Goal: Task Accomplishment & Management: Manage account settings

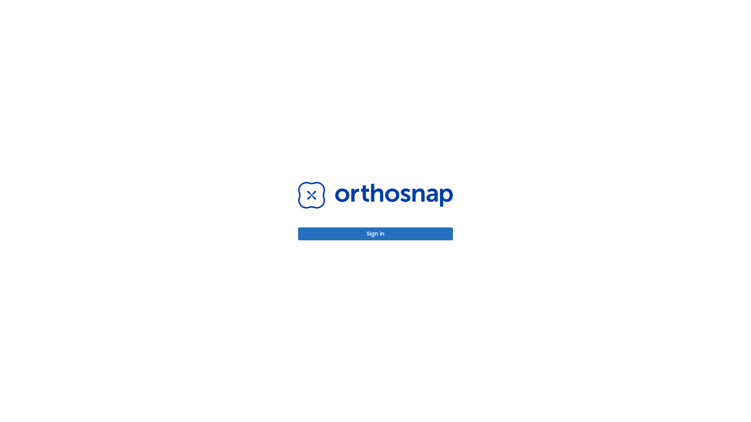
click at [375, 234] on button "Sign in" at bounding box center [375, 234] width 155 height 13
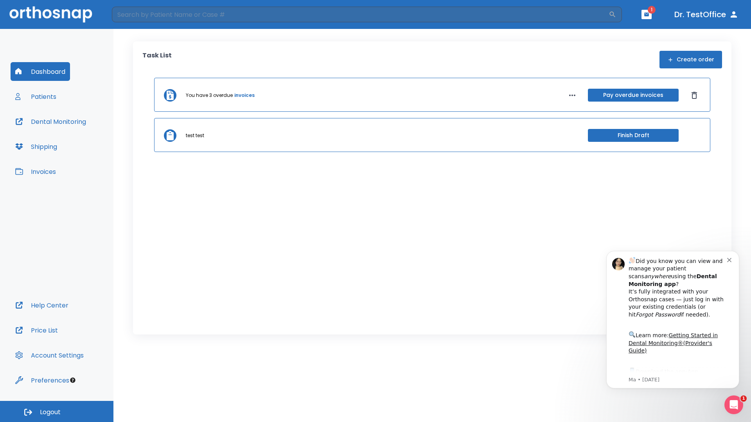
click at [57, 412] on span "Logout" at bounding box center [50, 412] width 21 height 9
